Goal: Download file/media

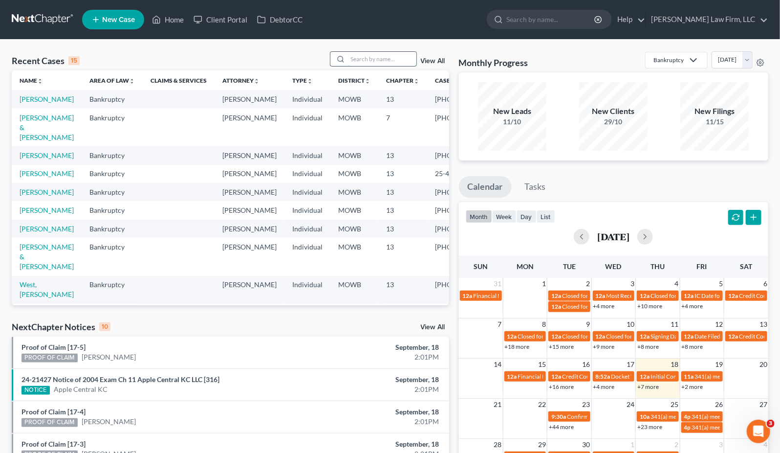
click at [393, 58] on input "search" at bounding box center [382, 59] width 68 height 14
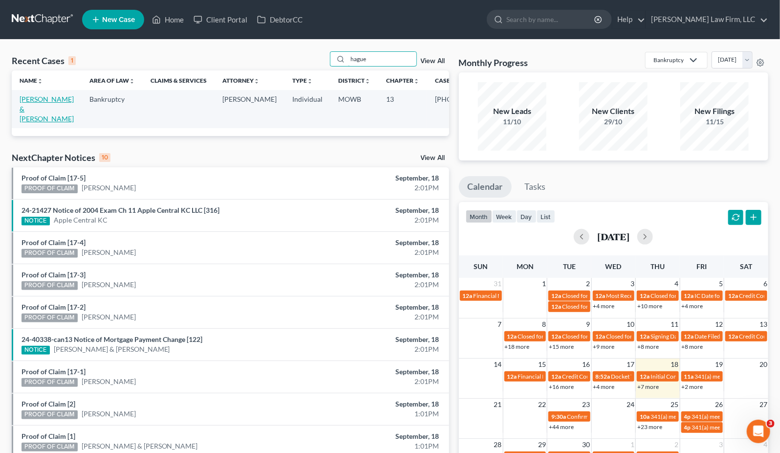
type input "hague"
click at [39, 111] on link "[PERSON_NAME] & [PERSON_NAME]" at bounding box center [47, 109] width 54 height 28
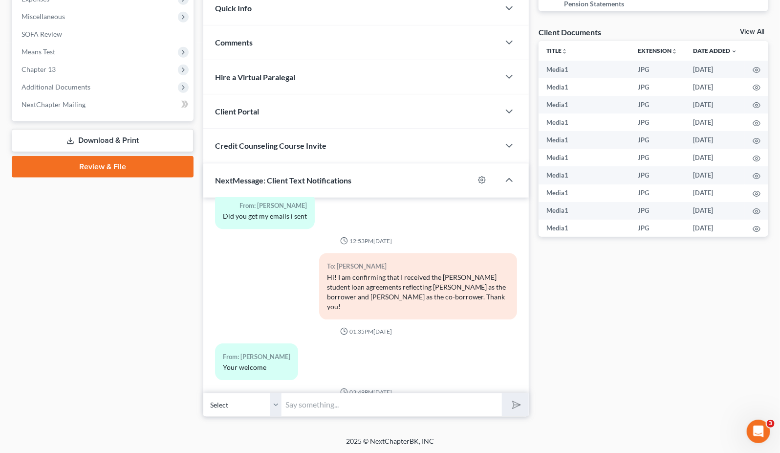
scroll to position [3286, 0]
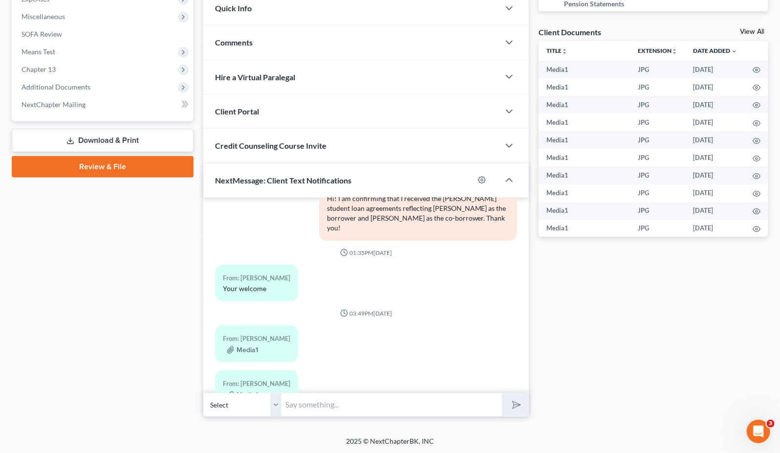
click at [233, 436] on icon "button" at bounding box center [231, 440] width 8 height 8
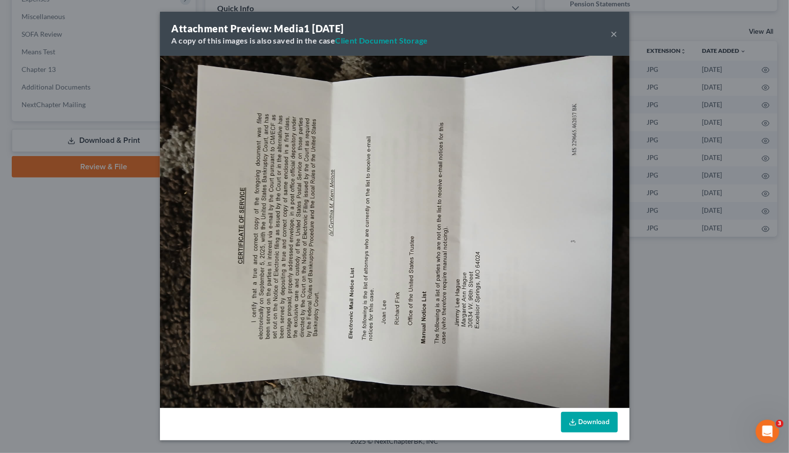
click at [665, 295] on div "Attachment Preview: Media1 [DATE] A copy of this images is also saved in the ca…" at bounding box center [394, 226] width 789 height 453
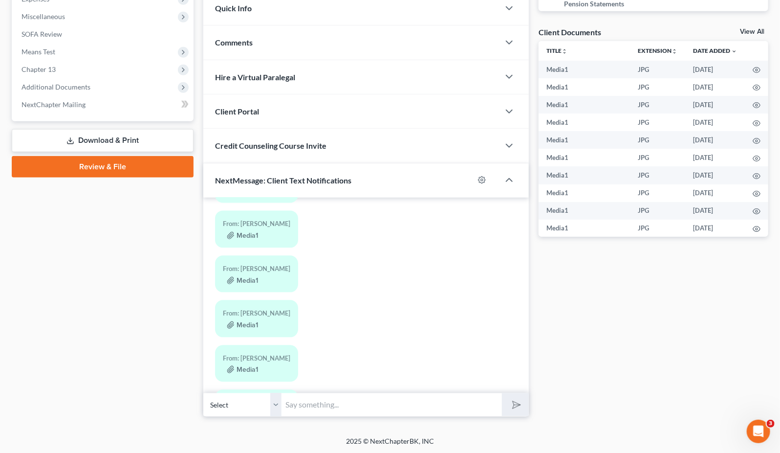
scroll to position [2852, 0]
click at [246, 409] on button "Media1" at bounding box center [242, 413] width 31 height 8
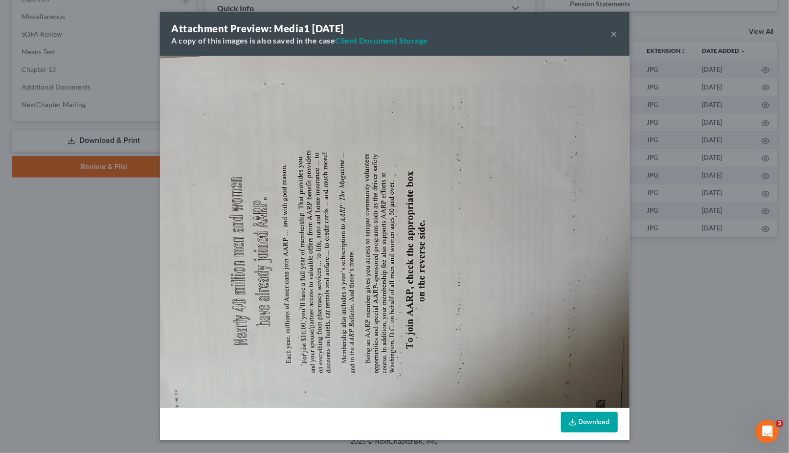
click at [642, 298] on div "Attachment Preview: Media1 [DATE] A copy of this images is also saved in the ca…" at bounding box center [394, 226] width 789 height 453
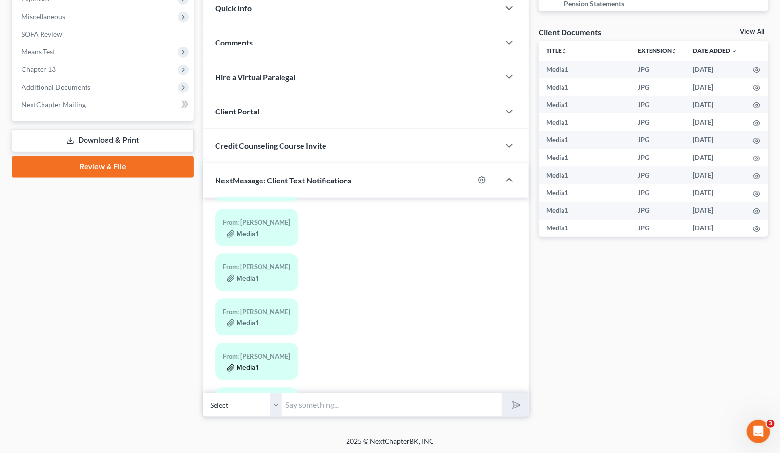
click at [247, 364] on button "Media1" at bounding box center [242, 368] width 31 height 8
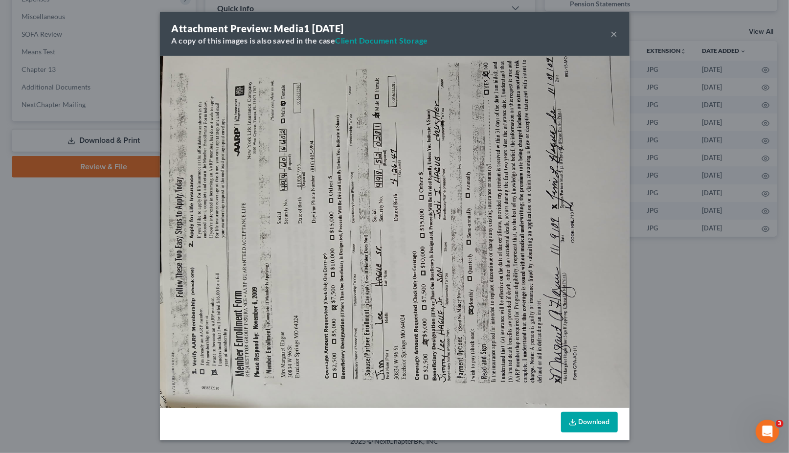
click at [684, 320] on div "Attachment Preview: Media1 [DATE] A copy of this images is also saved in the ca…" at bounding box center [394, 226] width 789 height 453
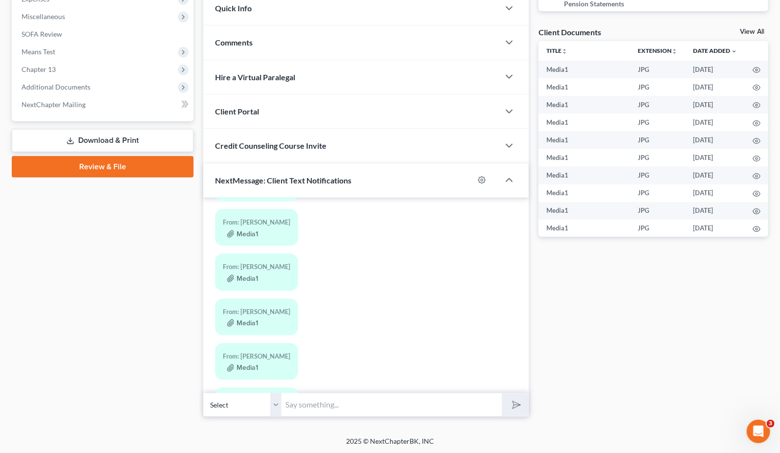
click at [247, 299] on div "From: [PERSON_NAME] Media1" at bounding box center [256, 317] width 83 height 37
click at [246, 319] on button "Media1" at bounding box center [242, 323] width 31 height 8
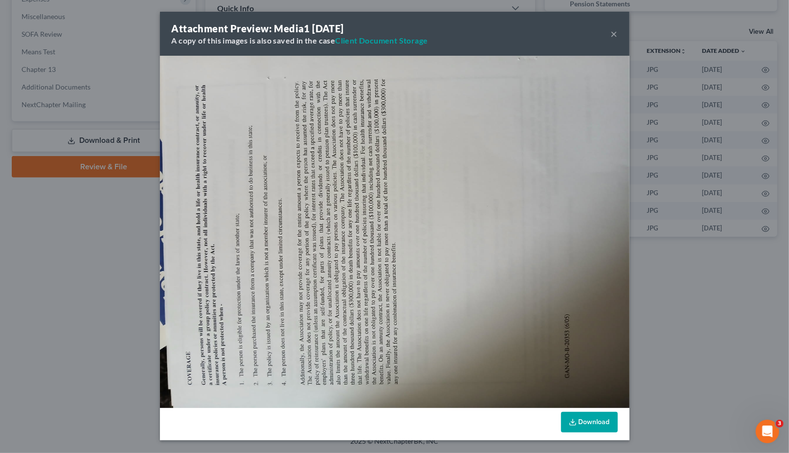
click at [704, 283] on div "Attachment Preview: Media1 [DATE] A copy of this images is also saved in the ca…" at bounding box center [394, 226] width 789 height 453
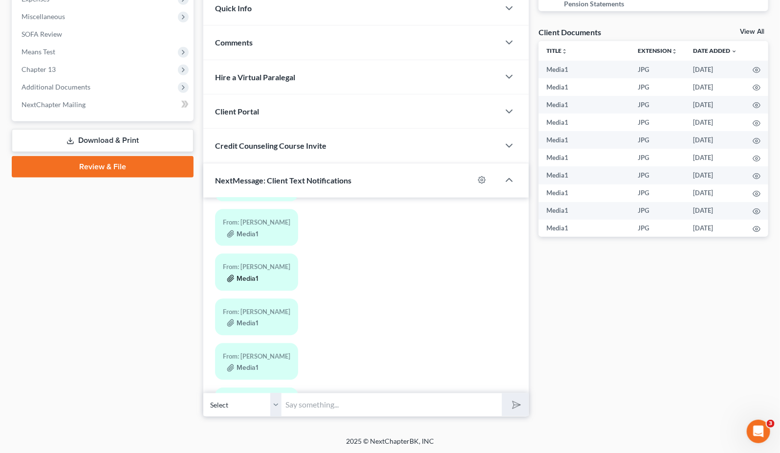
click at [247, 275] on button "Media1" at bounding box center [242, 279] width 31 height 8
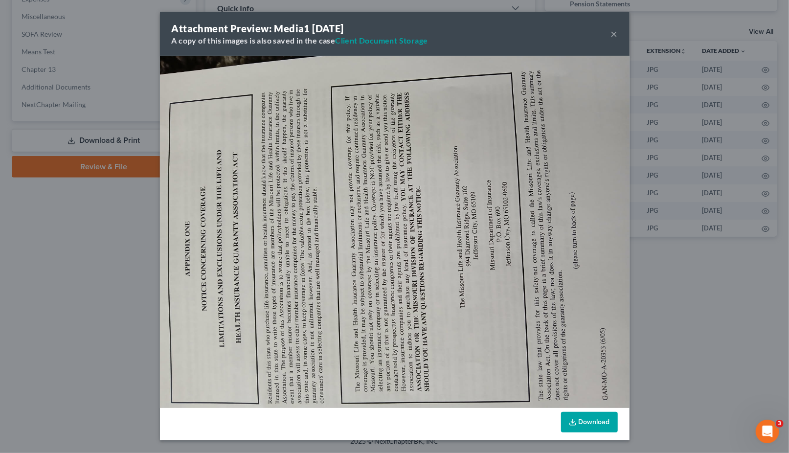
click at [693, 301] on div "Attachment Preview: Media1 [DATE] A copy of this images is also saved in the ca…" at bounding box center [394, 226] width 789 height 453
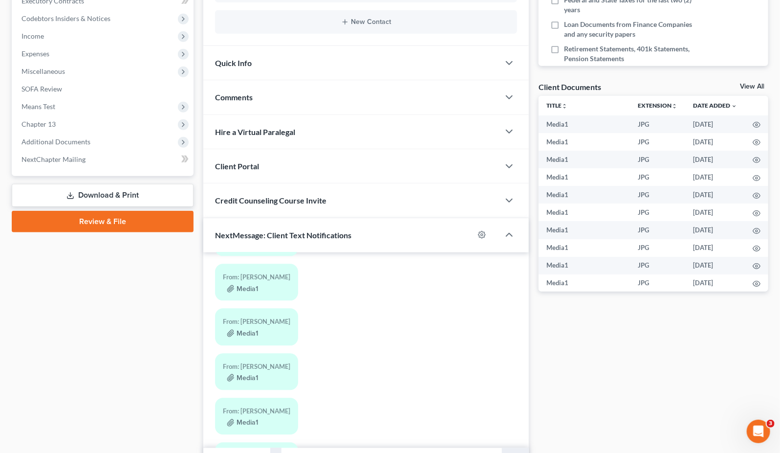
scroll to position [2797, 0]
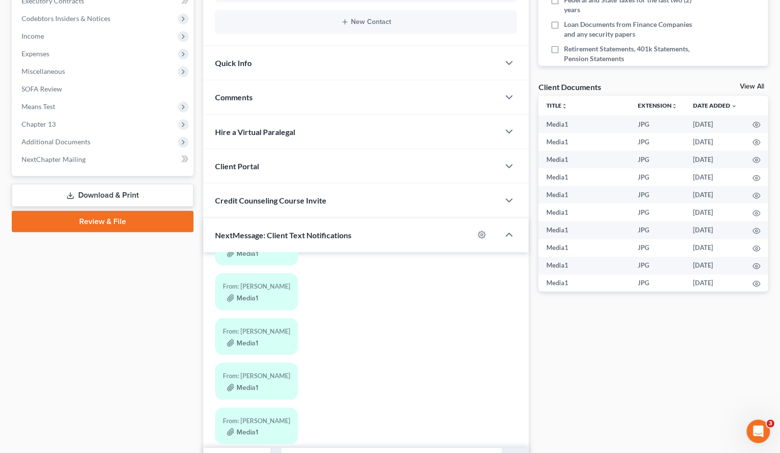
click at [250, 318] on div "From: [PERSON_NAME] Media1" at bounding box center [256, 336] width 83 height 37
click at [246, 339] on button "Media1" at bounding box center [242, 343] width 31 height 8
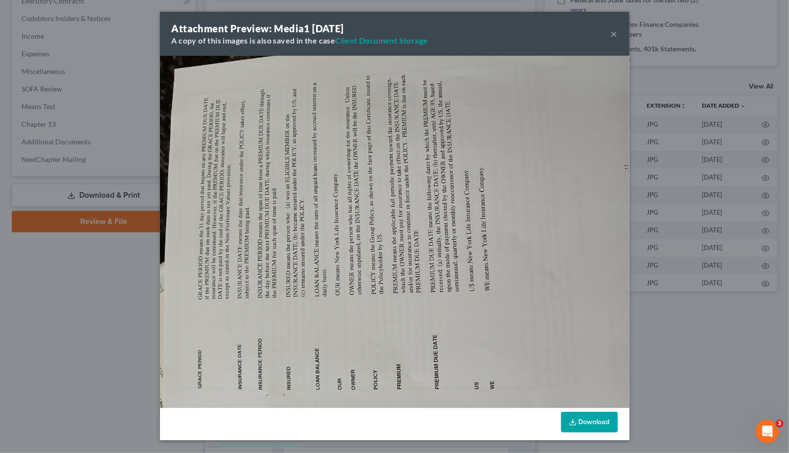
click at [664, 345] on div "Attachment Preview: Media1 [DATE] A copy of this images is also saved in the ca…" at bounding box center [394, 226] width 789 height 453
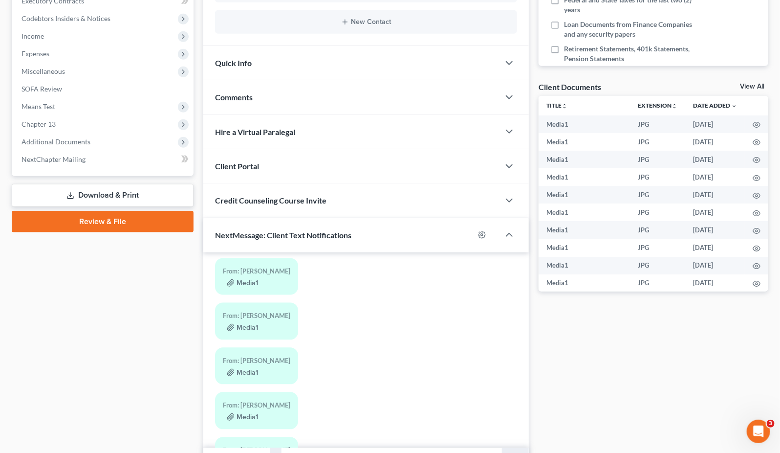
scroll to position [2743, 0]
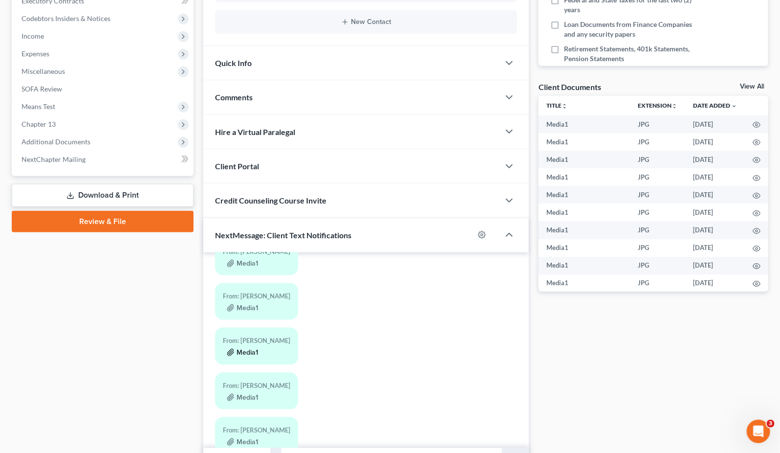
click at [249, 349] on button "Media1" at bounding box center [242, 353] width 31 height 8
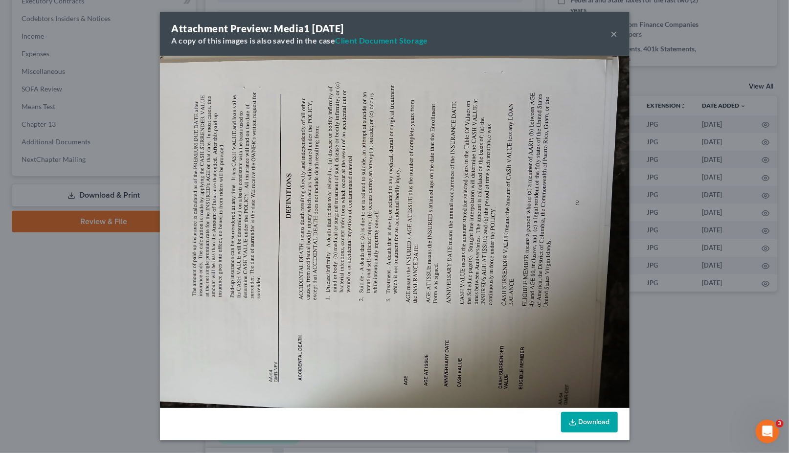
click at [634, 372] on div "Attachment Preview: Media1 [DATE] A copy of this images is also saved in the ca…" at bounding box center [394, 226] width 789 height 453
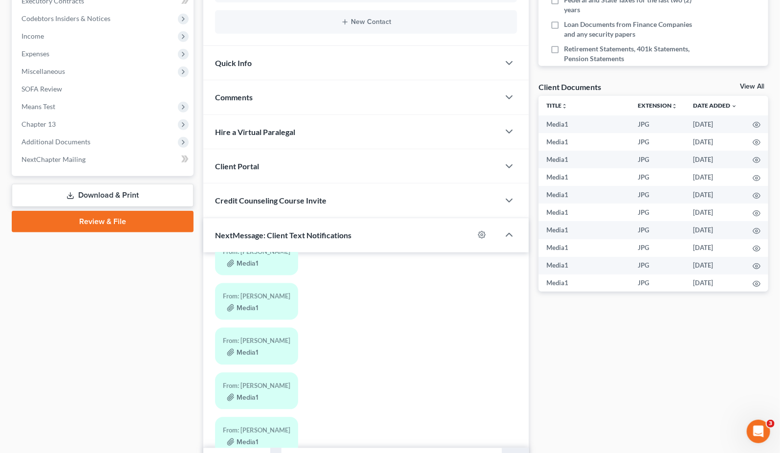
scroll to position [2689, 0]
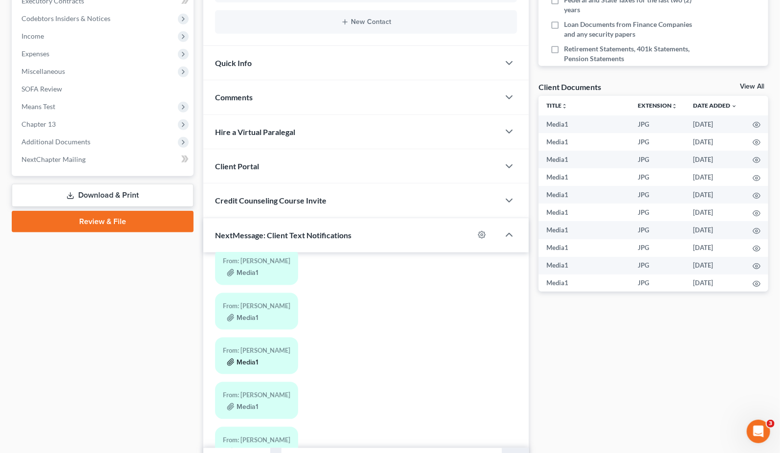
click at [253, 358] on button "Media1" at bounding box center [242, 362] width 31 height 8
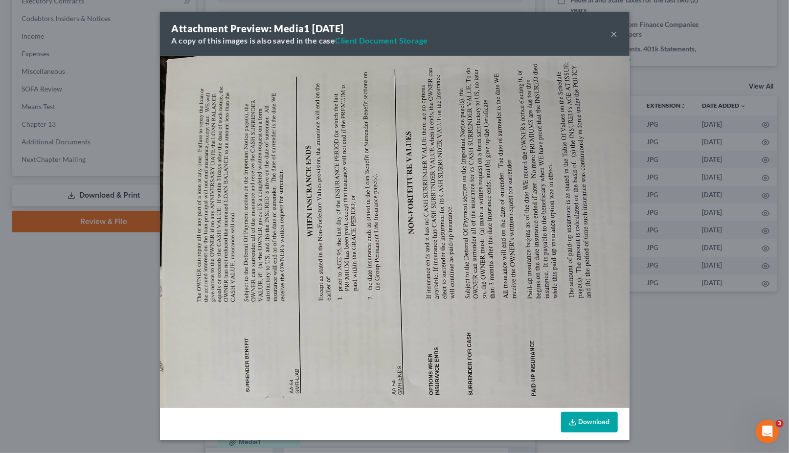
click at [673, 365] on div "Attachment Preview: Media1 [DATE] A copy of this images is also saved in the ca…" at bounding box center [394, 226] width 789 height 453
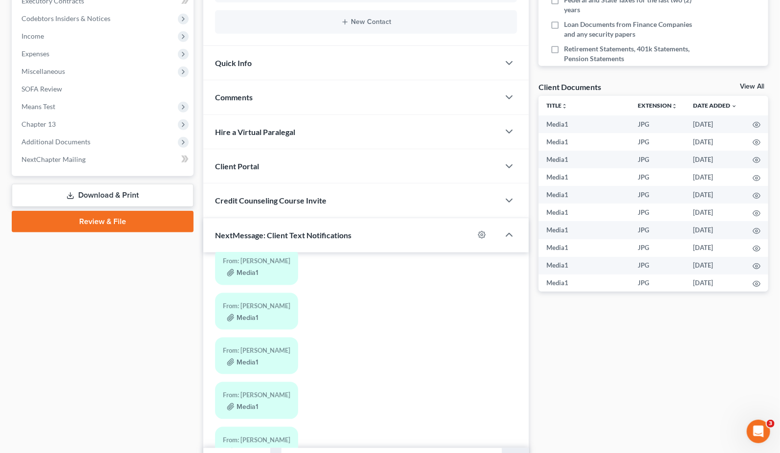
click at [258, 345] on div "From: [PERSON_NAME]" at bounding box center [256, 350] width 67 height 11
click at [251, 358] on button "Media1" at bounding box center [242, 362] width 31 height 8
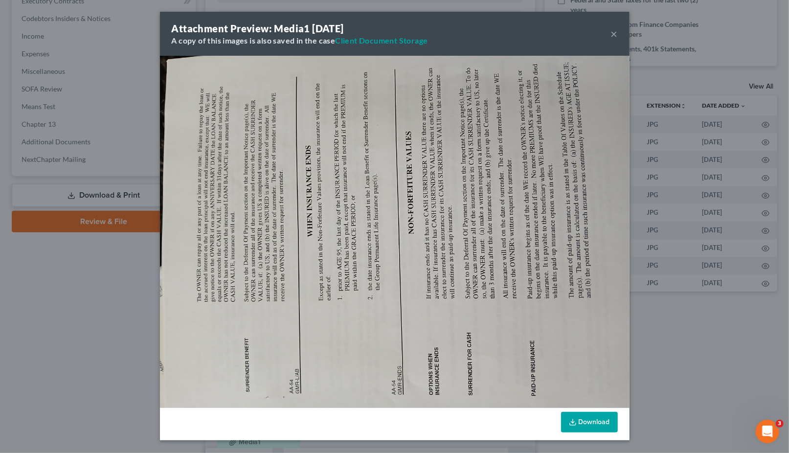
click at [615, 34] on button "×" at bounding box center [614, 34] width 7 height 12
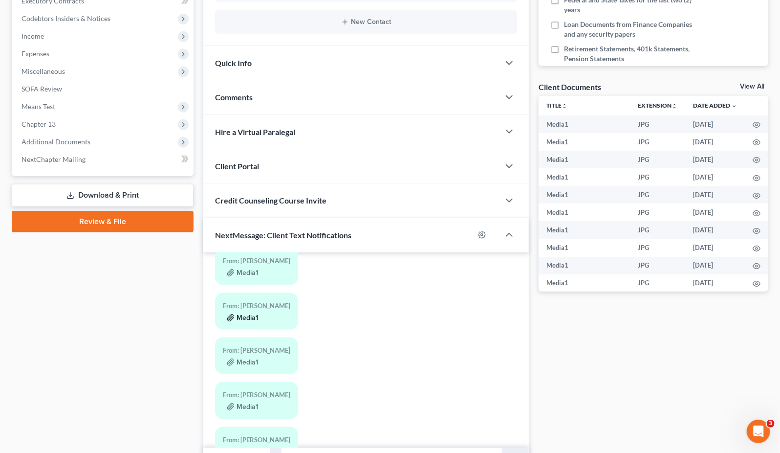
click at [246, 314] on button "Media1" at bounding box center [242, 318] width 31 height 8
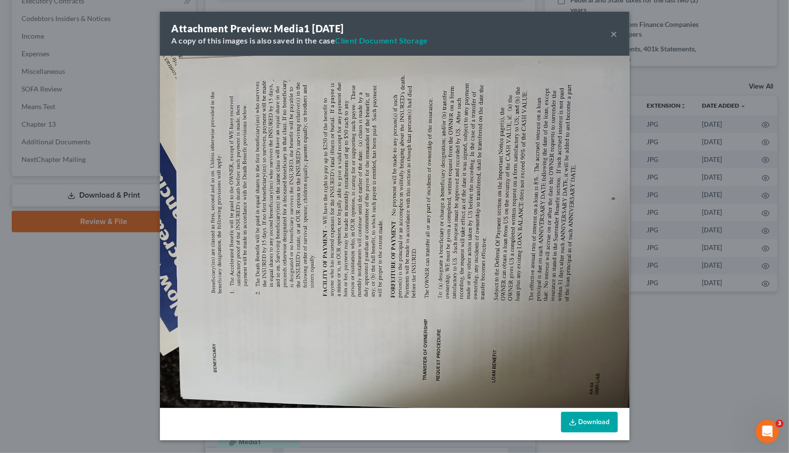
click at [686, 330] on div "Attachment Preview: Media1 [DATE] A copy of this images is also saved in the ca…" at bounding box center [394, 226] width 789 height 453
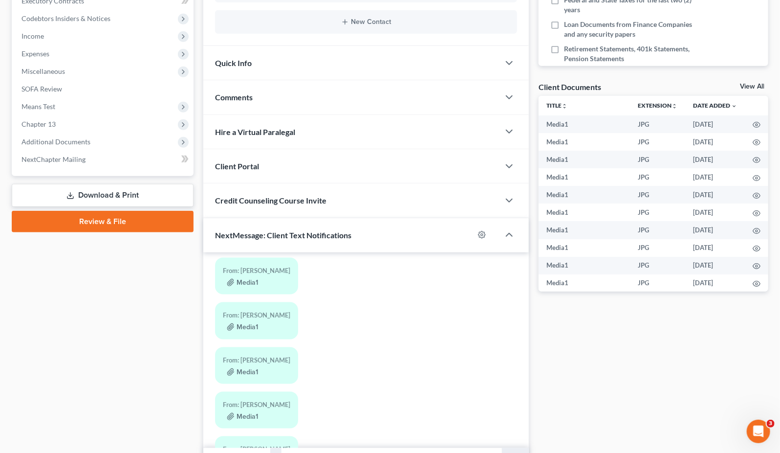
scroll to position [2580, 0]
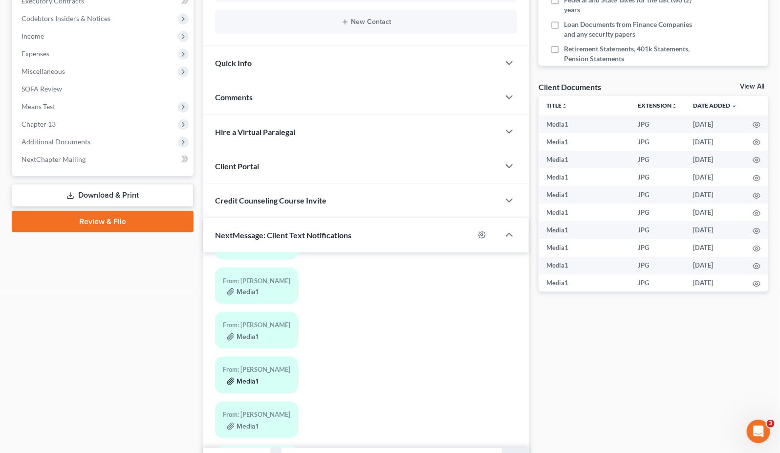
click at [248, 377] on button "Media1" at bounding box center [242, 381] width 31 height 8
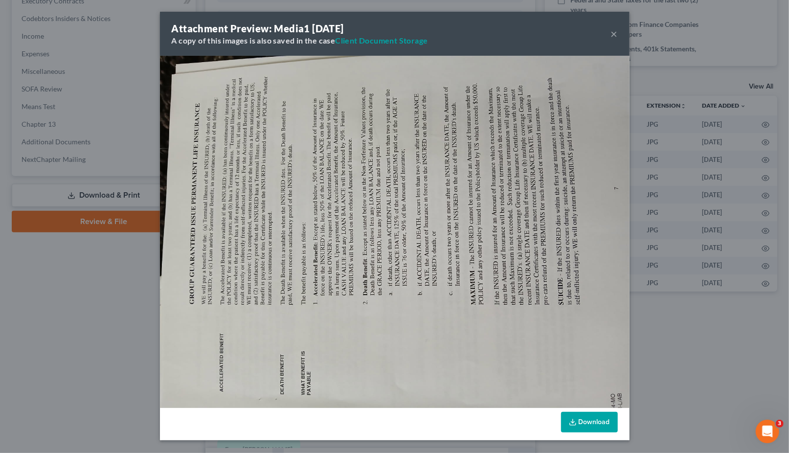
click at [693, 325] on div "Attachment Preview: Media1 [DATE] A copy of this images is also saved in the ca…" at bounding box center [394, 226] width 789 height 453
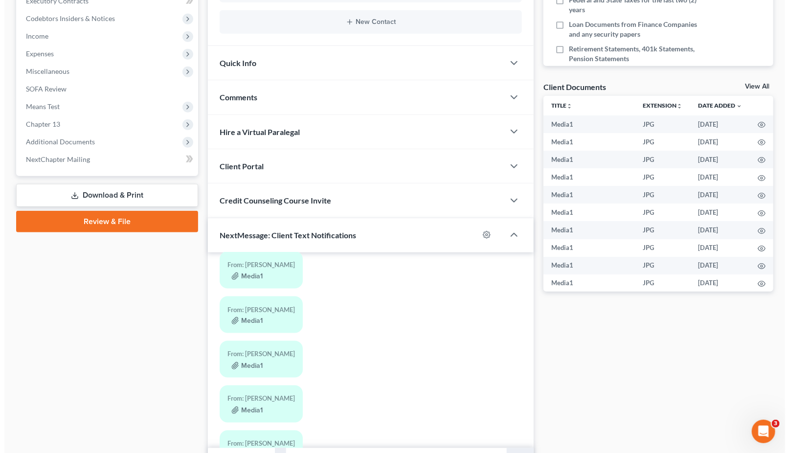
scroll to position [2526, 0]
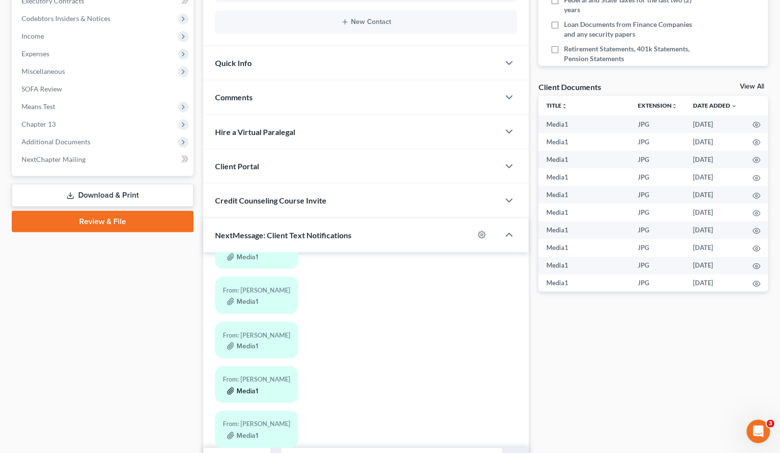
click at [239, 387] on button "Media1" at bounding box center [242, 391] width 31 height 8
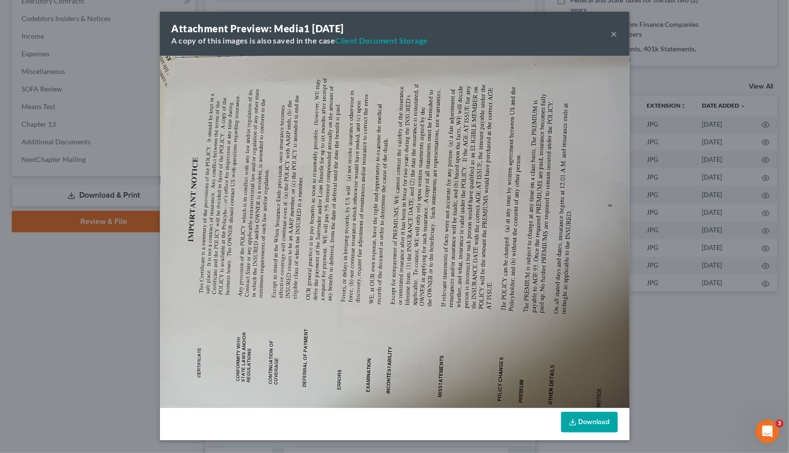
click at [695, 329] on div "Attachment Preview: Media1 [DATE] A copy of this images is also saved in the ca…" at bounding box center [394, 226] width 789 height 453
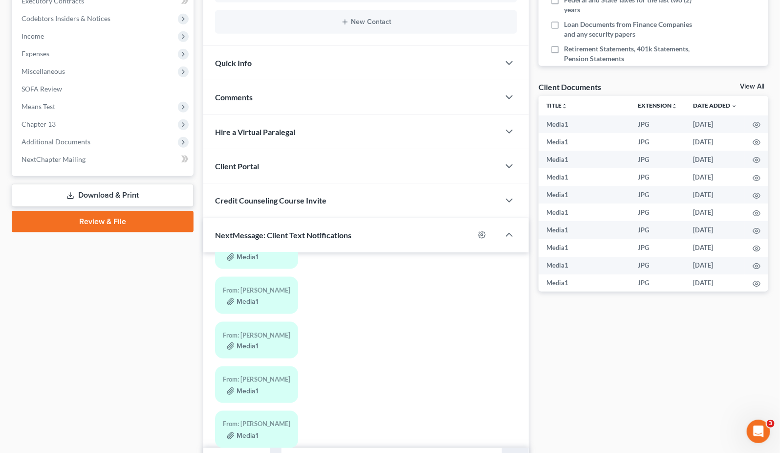
click at [260, 341] on div "Media1" at bounding box center [256, 346] width 67 height 10
click at [248, 342] on button "Media1" at bounding box center [242, 346] width 31 height 8
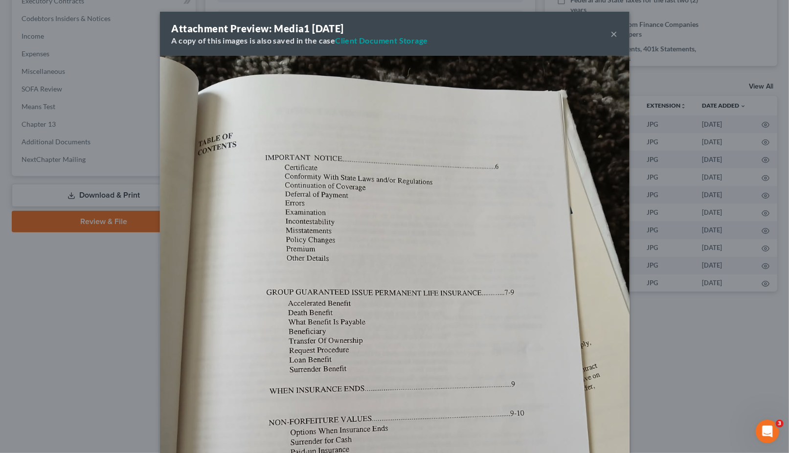
click at [664, 343] on div "Attachment Preview: Media1 [DATE] A copy of this images is also saved in the ca…" at bounding box center [394, 226] width 789 height 453
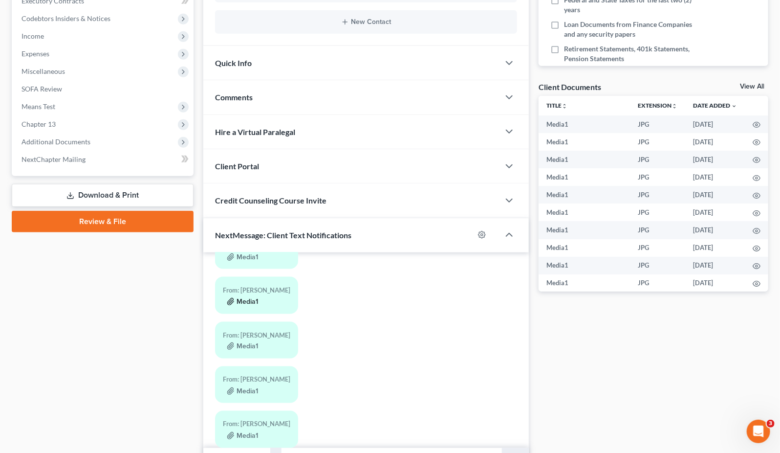
click at [244, 298] on button "Media1" at bounding box center [242, 302] width 31 height 8
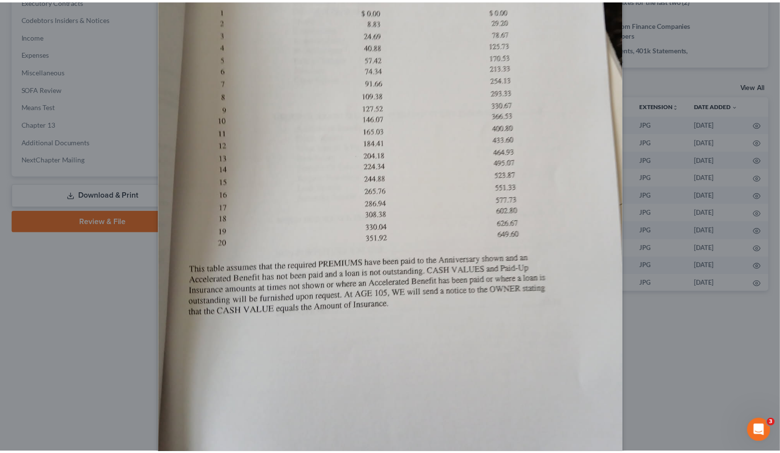
scroll to position [272, 0]
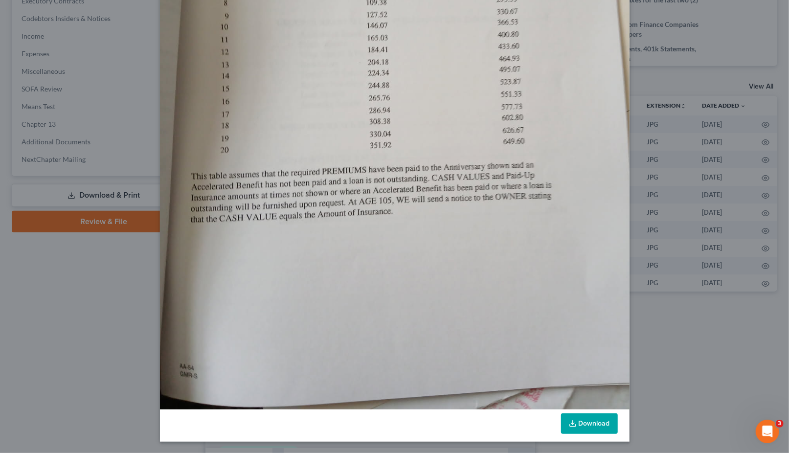
click at [585, 418] on link "Download" at bounding box center [589, 423] width 57 height 21
click at [669, 371] on div "Attachment Preview: Media1 [DATE] A copy of this images is also saved in the ca…" at bounding box center [394, 226] width 789 height 453
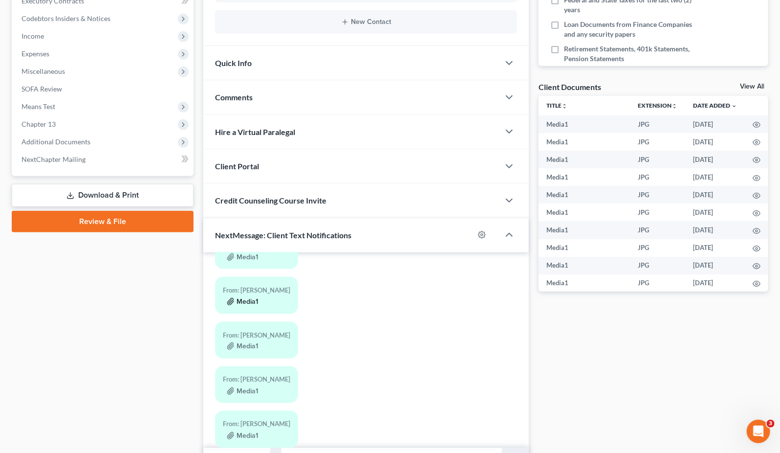
click at [239, 298] on button "Media1" at bounding box center [242, 302] width 31 height 8
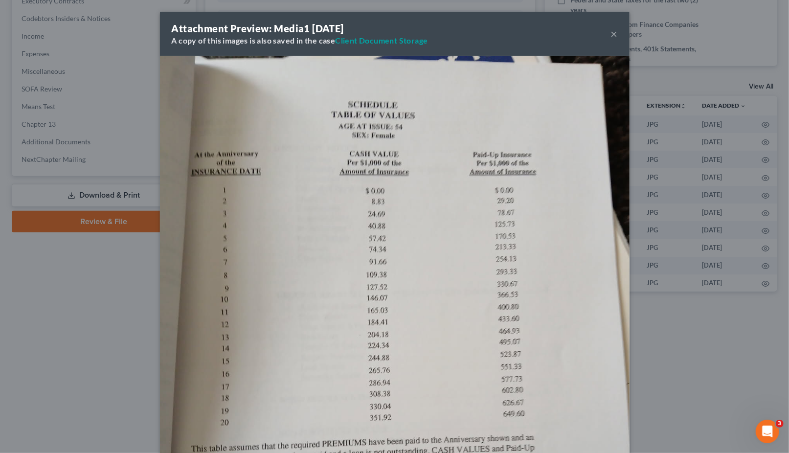
click at [54, 316] on div "Attachment Preview: Media1 [DATE] A copy of this images is also saved in the ca…" at bounding box center [394, 226] width 789 height 453
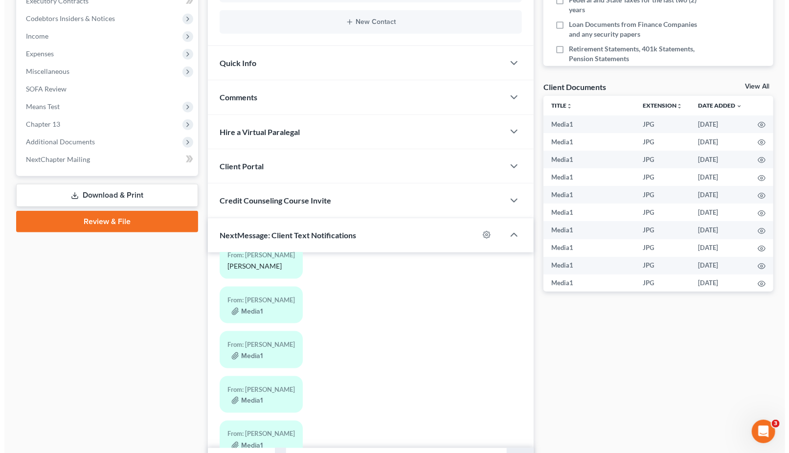
scroll to position [2417, 0]
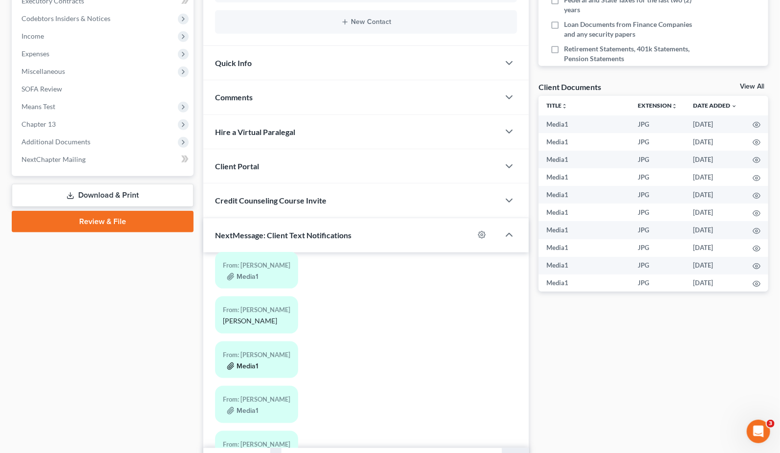
click at [242, 362] on button "Media1" at bounding box center [242, 366] width 31 height 8
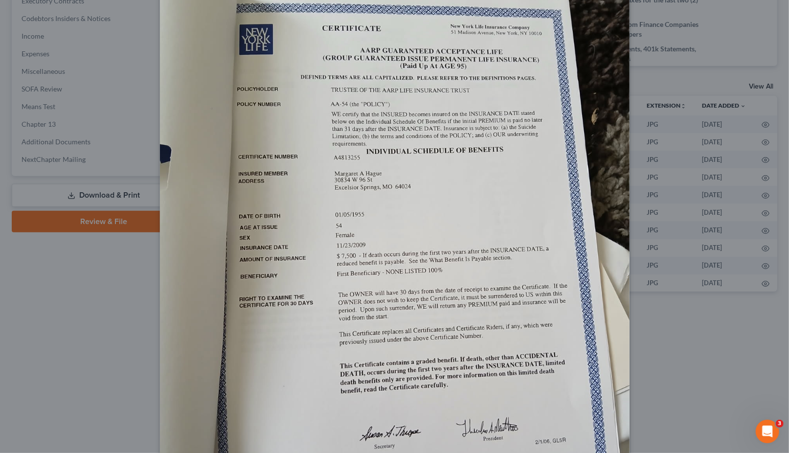
scroll to position [163, 0]
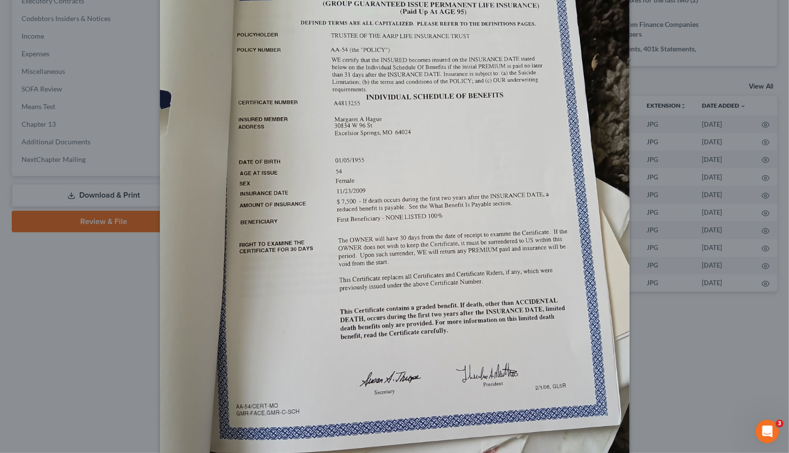
click at [257, 202] on img at bounding box center [394, 206] width 469 height 626
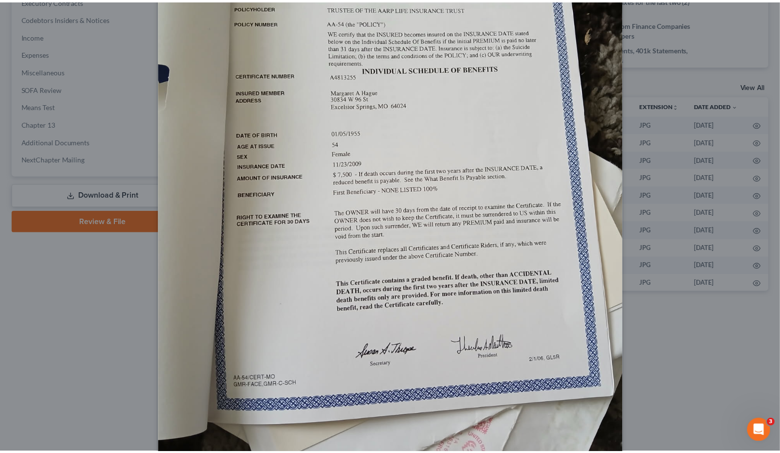
scroll to position [272, 0]
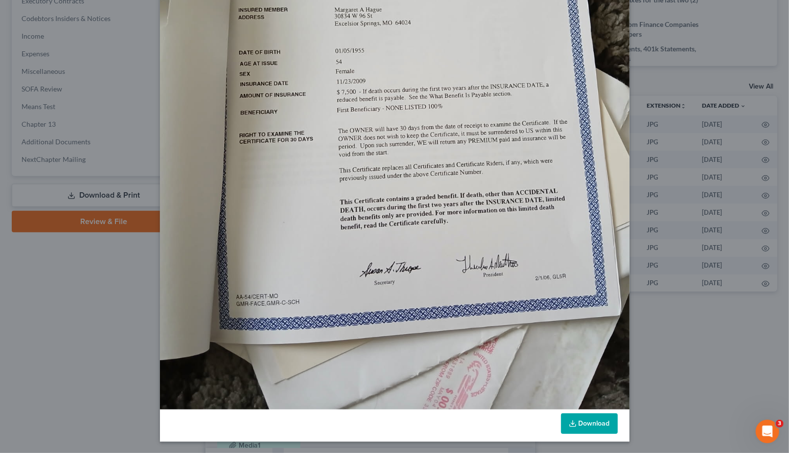
click at [584, 414] on link "Download" at bounding box center [589, 423] width 57 height 21
click at [48, 371] on div "Attachment Preview: Media1 [DATE] A copy of this images is also saved in the ca…" at bounding box center [394, 226] width 789 height 453
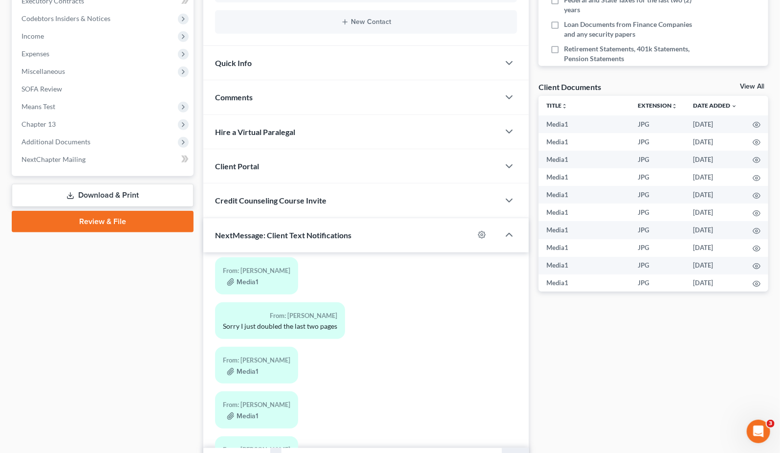
scroll to position [2146, 0]
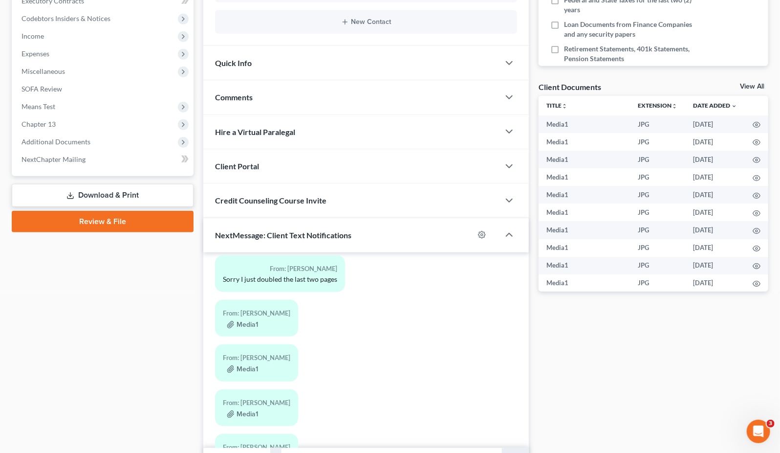
click at [246, 300] on div "From: [PERSON_NAME] Media1" at bounding box center [256, 318] width 83 height 37
click at [246, 321] on button "Media1" at bounding box center [242, 325] width 31 height 8
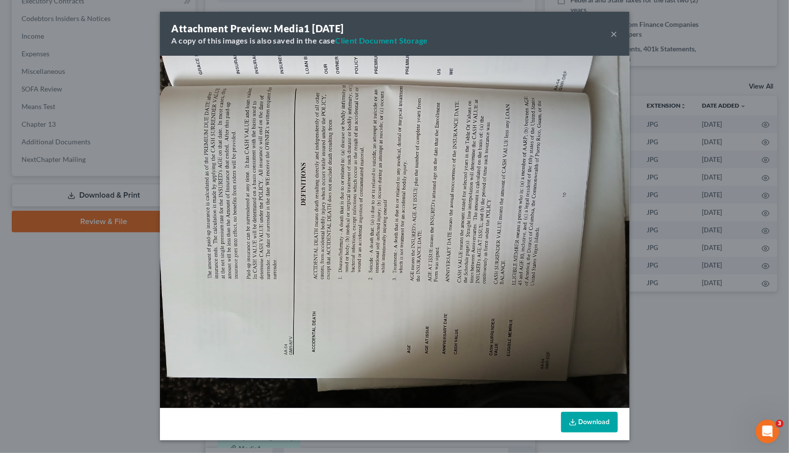
click at [149, 316] on div "Attachment Preview: Media1 [DATE] A copy of this images is also saved in the ca…" at bounding box center [394, 226] width 789 height 453
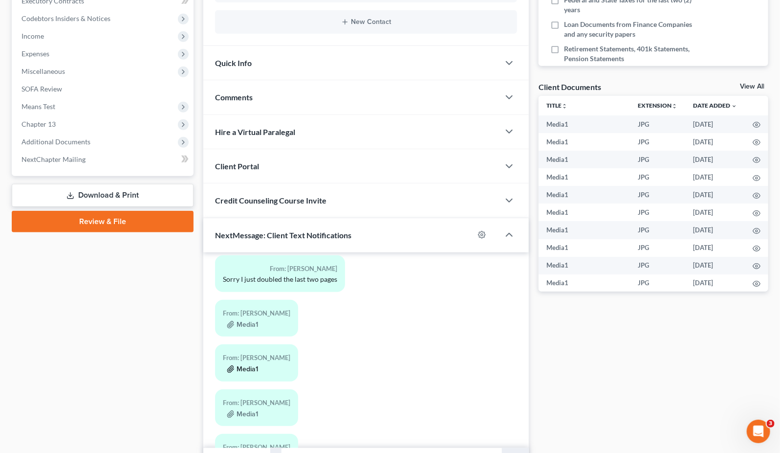
click at [242, 365] on button "Media1" at bounding box center [242, 369] width 31 height 8
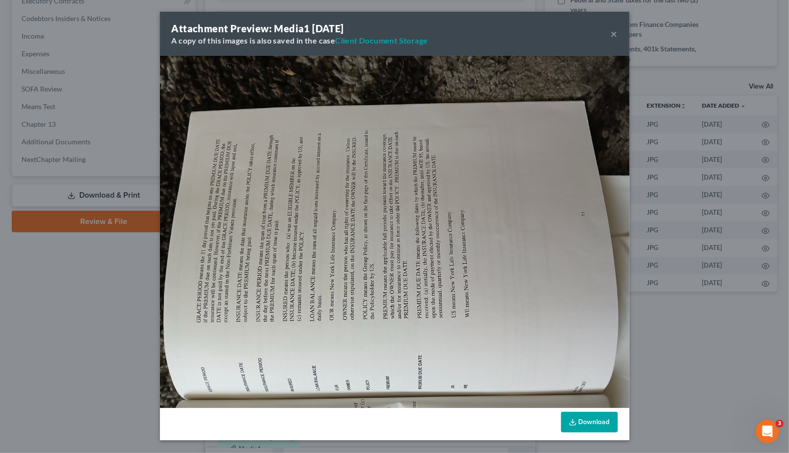
click at [104, 332] on div "Attachment Preview: Media1 [DATE] A copy of this images is also saved in the ca…" at bounding box center [394, 226] width 789 height 453
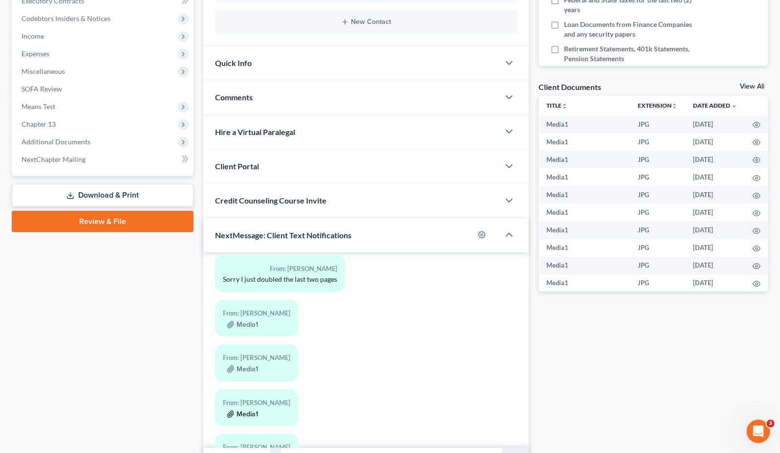
click at [239, 410] on button "Media1" at bounding box center [242, 414] width 31 height 8
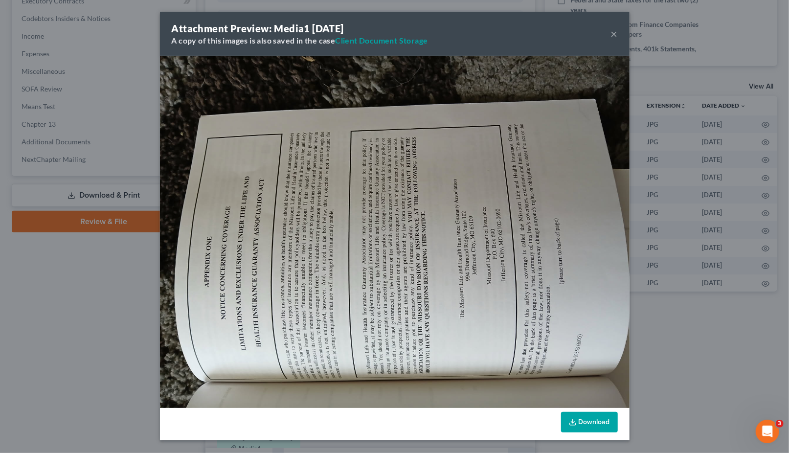
click at [118, 334] on div "Attachment Preview: Media1 [DATE] A copy of this images is also saved in the ca…" at bounding box center [394, 226] width 789 height 453
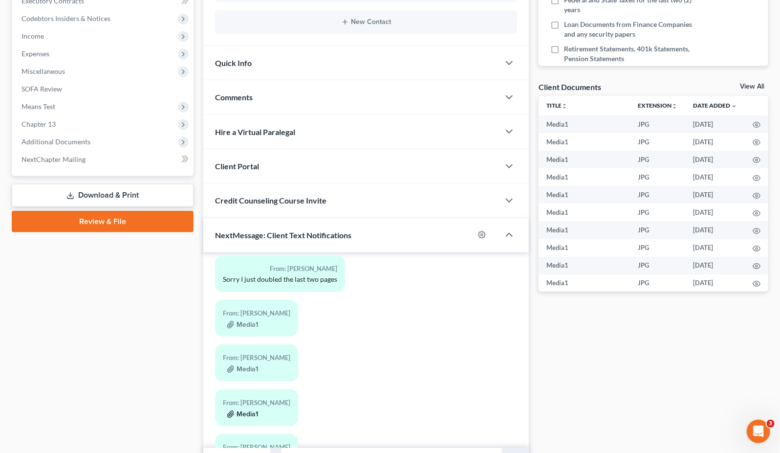
click at [254, 410] on button "Media1" at bounding box center [242, 414] width 31 height 8
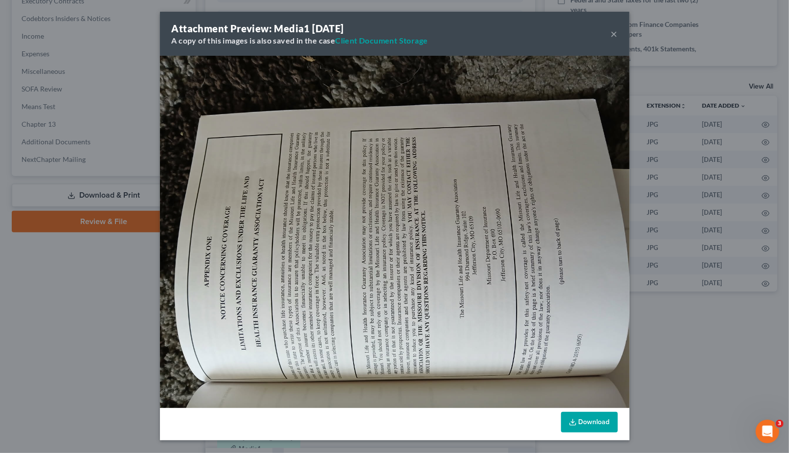
click at [136, 355] on div "Attachment Preview: Media1 [DATE] A copy of this images is also saved in the ca…" at bounding box center [394, 226] width 789 height 453
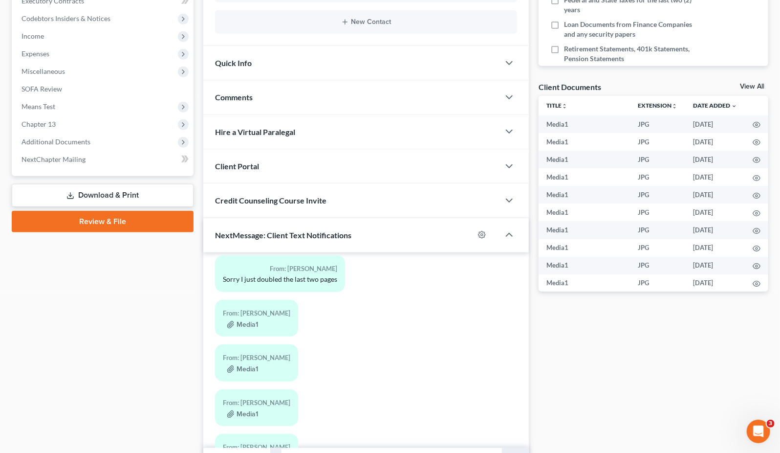
click at [248, 441] on div "From: [PERSON_NAME]" at bounding box center [256, 446] width 67 height 11
click at [249, 452] on button "Media1" at bounding box center [242, 459] width 31 height 8
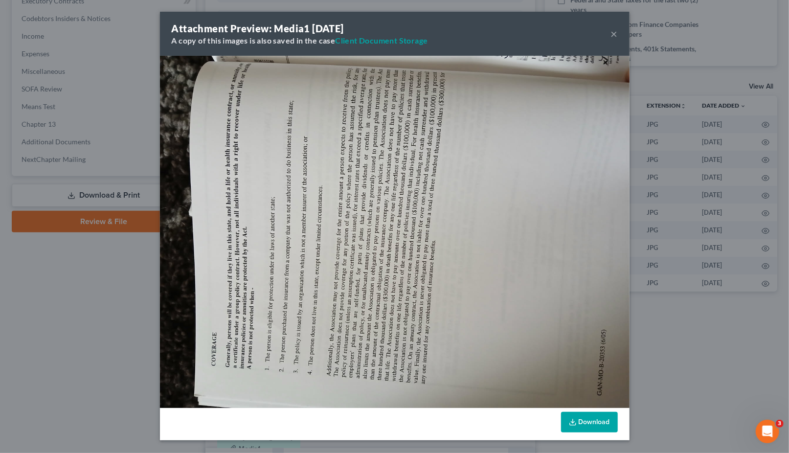
click at [128, 349] on div "Attachment Preview: Media1 [DATE] A copy of this images is also saved in the ca…" at bounding box center [394, 226] width 789 height 453
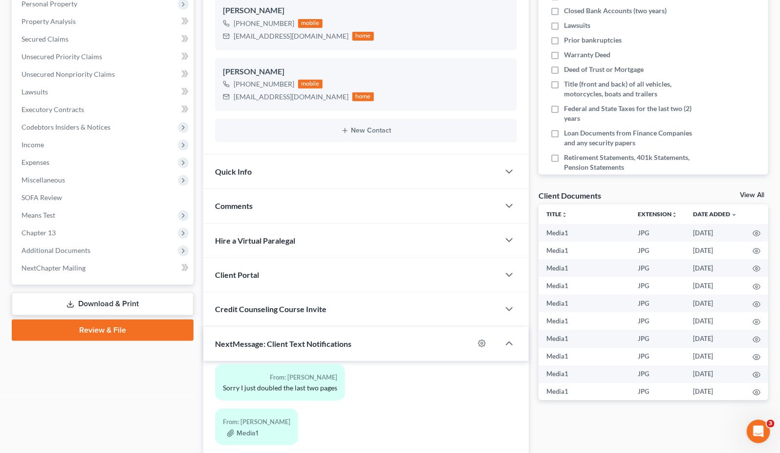
click at [118, 397] on div "Case Dashboard Payments Invoices Payments Payments Credit Report Client Profile" at bounding box center [103, 248] width 192 height 663
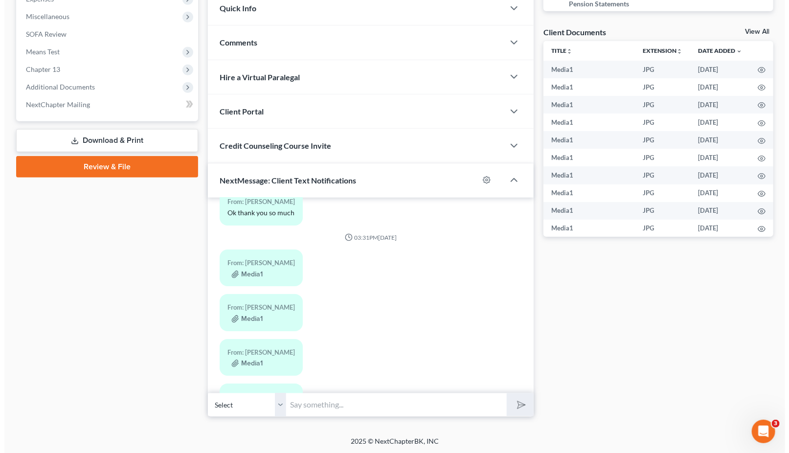
scroll to position [1765, 0]
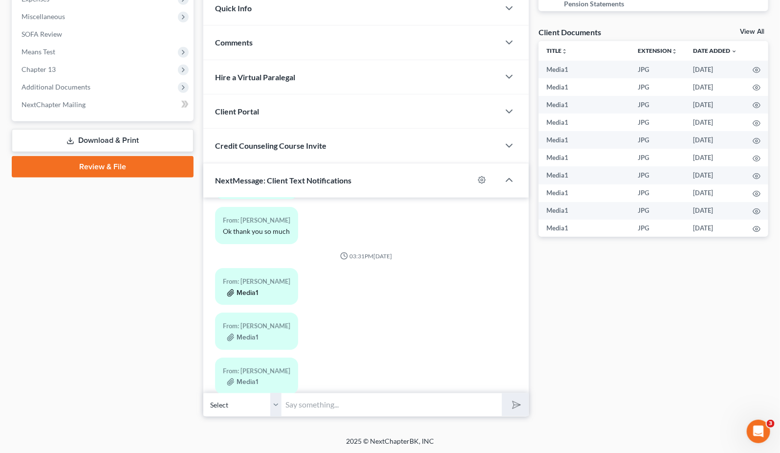
click at [249, 289] on button "Media1" at bounding box center [242, 293] width 31 height 8
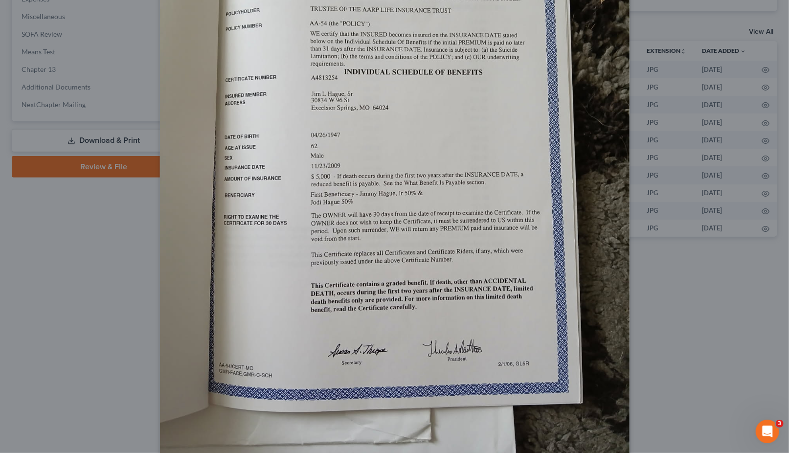
scroll to position [272, 0]
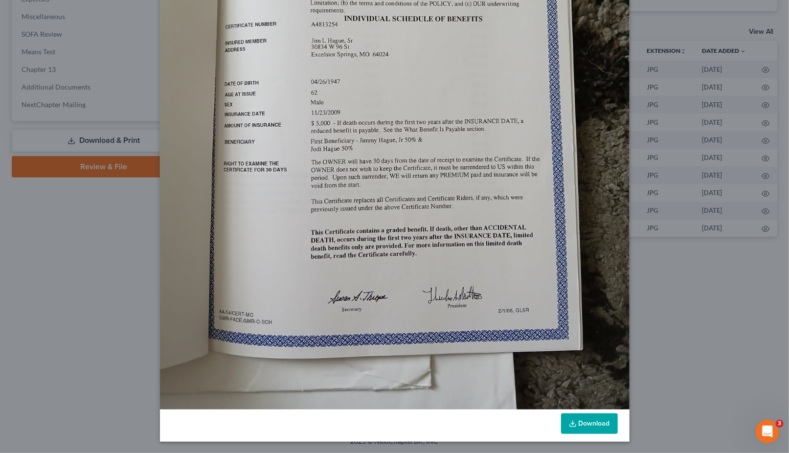
click at [595, 422] on link "Download" at bounding box center [589, 423] width 57 height 21
click at [95, 207] on div "Attachment Preview: Media1 [DATE] A copy of this images is also saved in the ca…" at bounding box center [394, 226] width 789 height 453
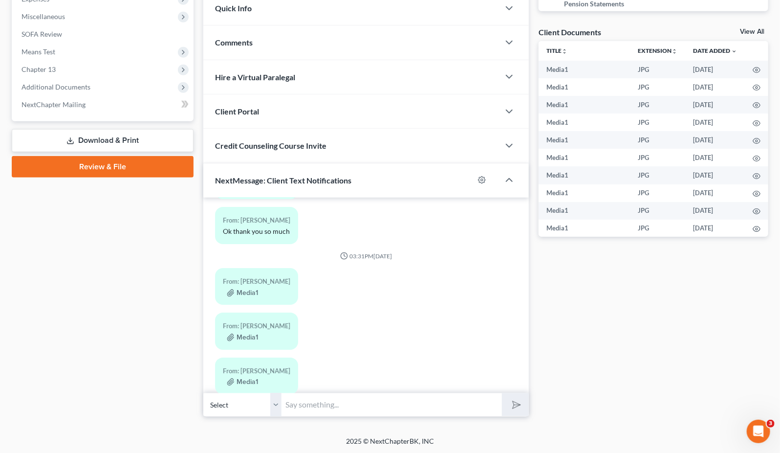
click at [240, 320] on div "From: [PERSON_NAME]" at bounding box center [256, 325] width 67 height 11
click at [246, 312] on div "From: [PERSON_NAME] Media1" at bounding box center [256, 330] width 83 height 37
click at [246, 333] on button "Media1" at bounding box center [242, 337] width 31 height 8
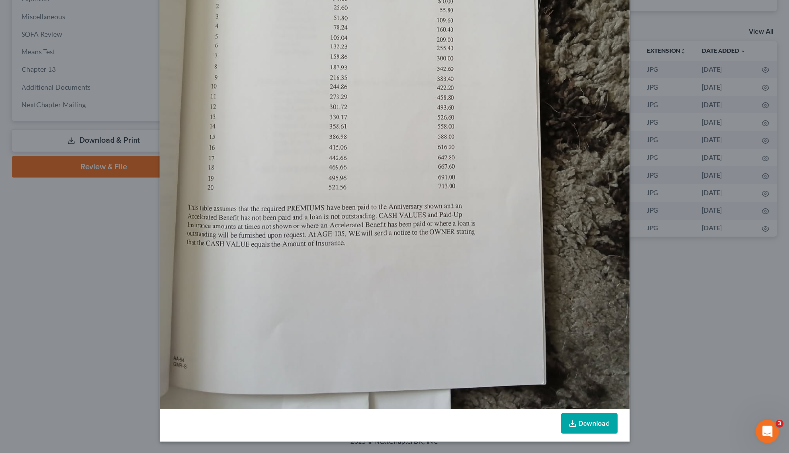
click at [566, 418] on link "Download" at bounding box center [589, 423] width 57 height 21
click at [55, 299] on div "Attachment Preview: Media1 [DATE] A copy of this images is also saved in the ca…" at bounding box center [394, 226] width 789 height 453
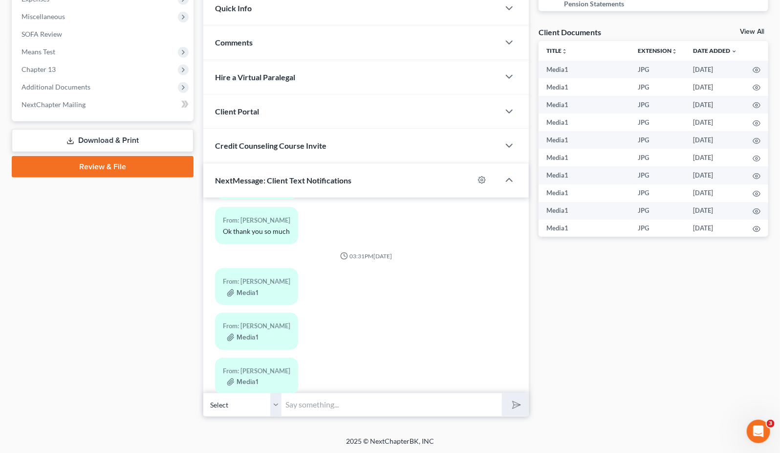
click at [134, 300] on div "Case Dashboard Payments Invoices Payments Payments Credit Report Client Profile" at bounding box center [103, 85] width 192 height 663
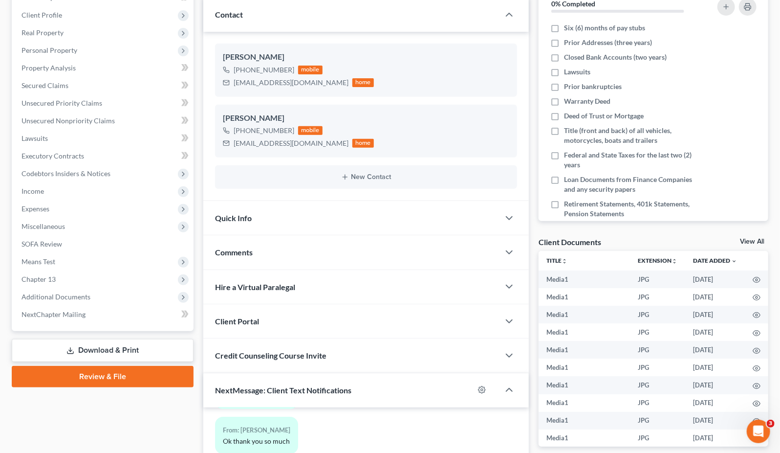
scroll to position [0, 0]
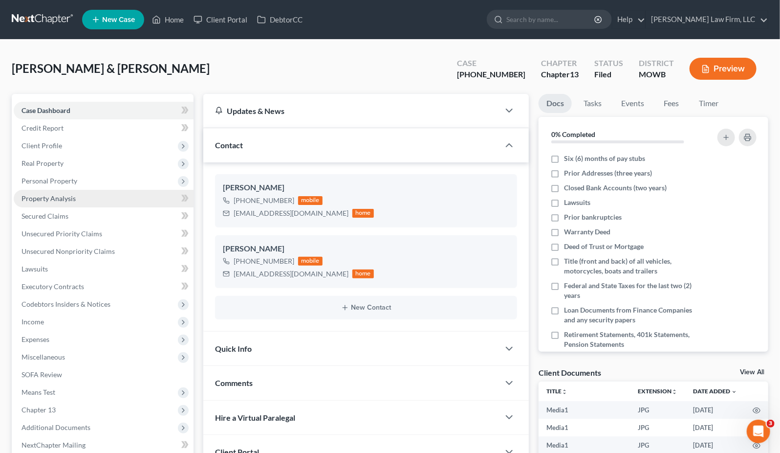
click at [103, 192] on link "Property Analysis" at bounding box center [104, 199] width 180 height 18
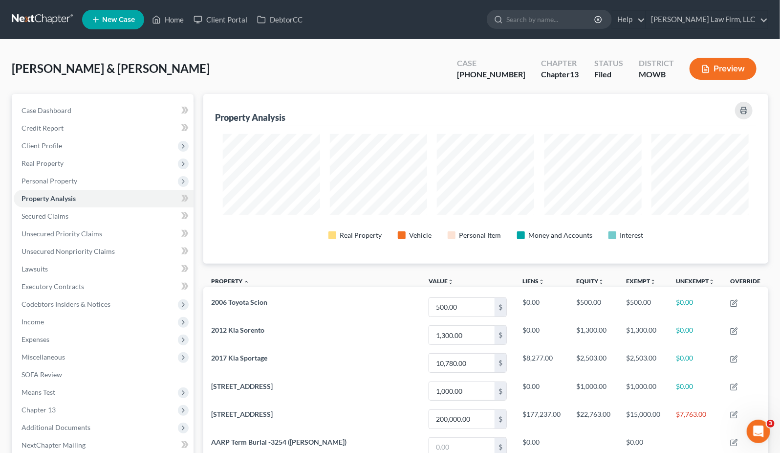
click at [331, 78] on div "[PERSON_NAME] & [PERSON_NAME] Upgraded Case [PHONE_NUMBER] Chapter Chapter 13 S…" at bounding box center [390, 72] width 757 height 43
click at [42, 15] on link at bounding box center [43, 20] width 63 height 18
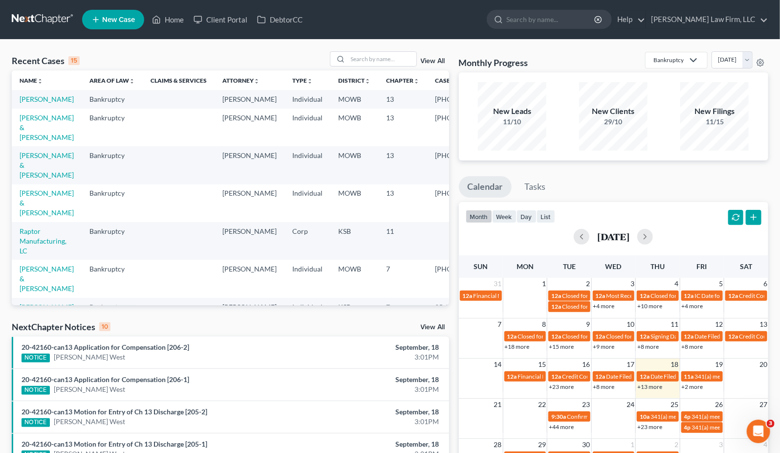
click at [0, 249] on div "Recent Cases 15 View All Name unfold_more expand_more expand_less Area of Law u…" at bounding box center [390, 363] width 780 height 646
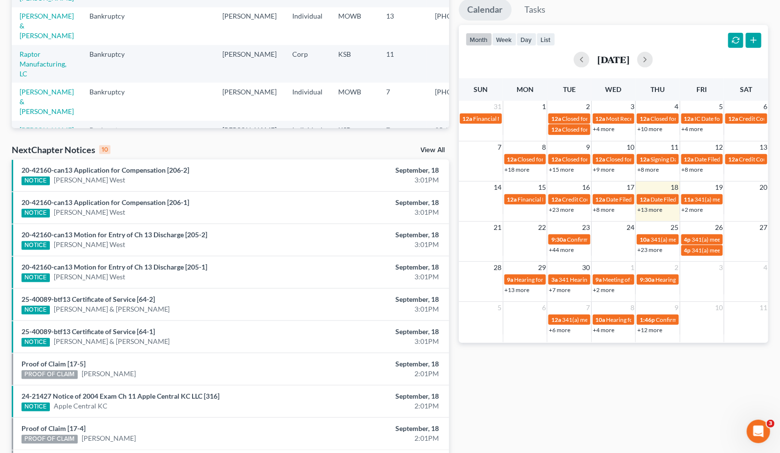
scroll to position [248, 0]
